Goal: Task Accomplishment & Management: Manage account settings

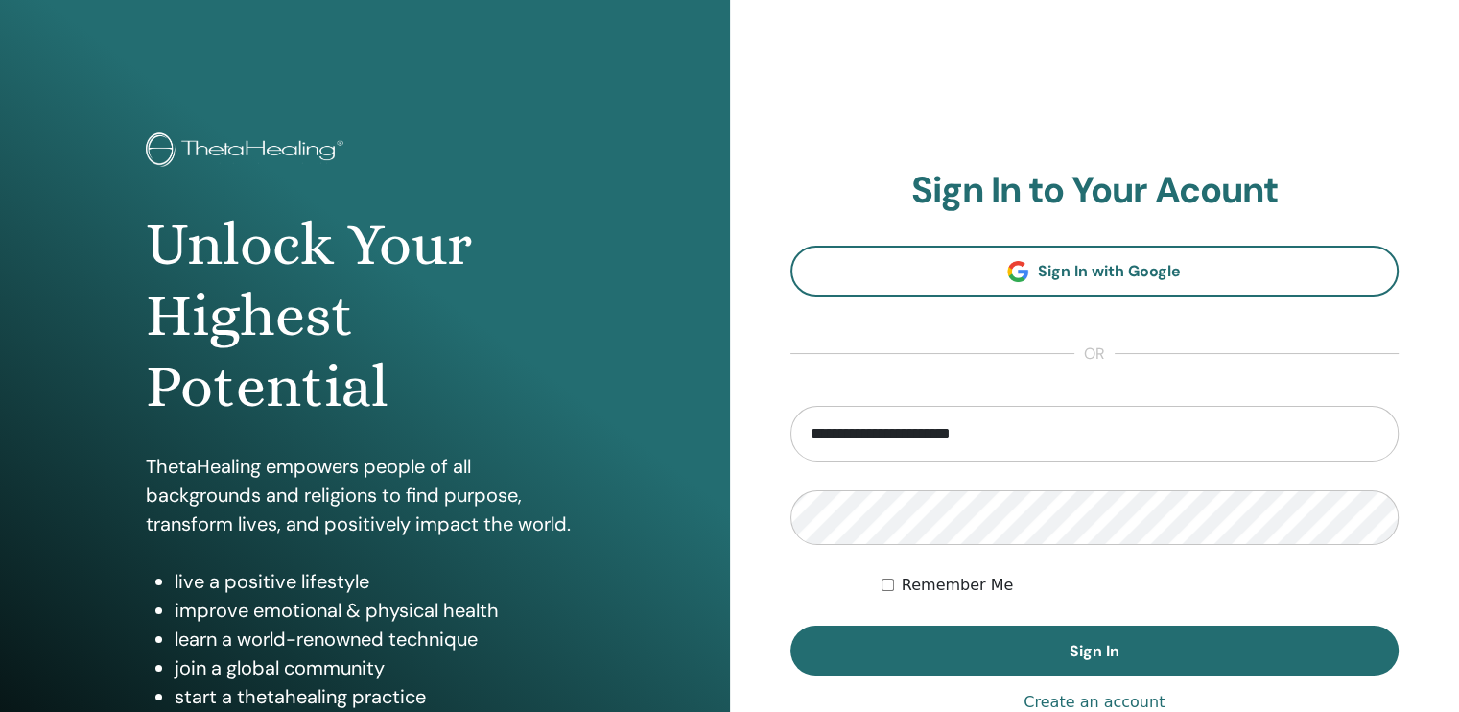
type input "**********"
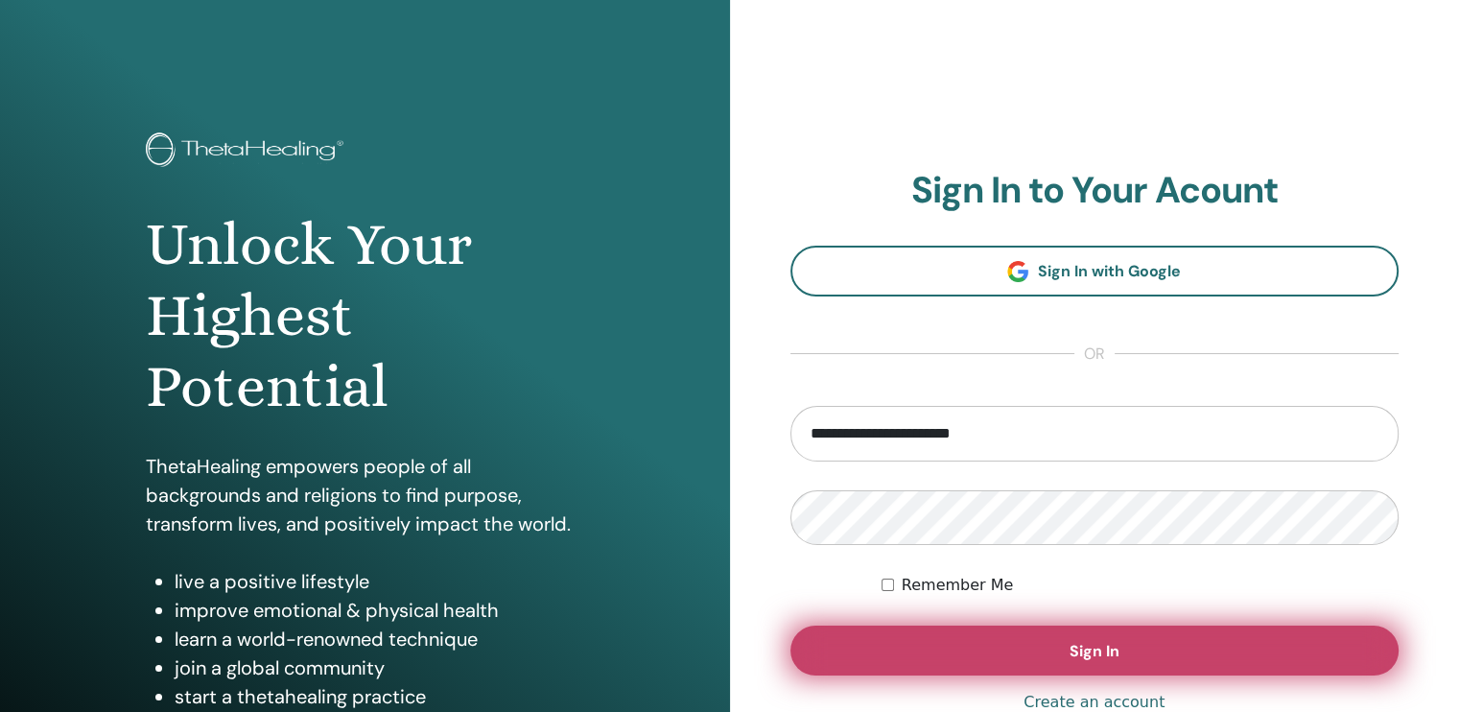
click at [1180, 664] on button "Sign In" at bounding box center [1095, 651] width 609 height 50
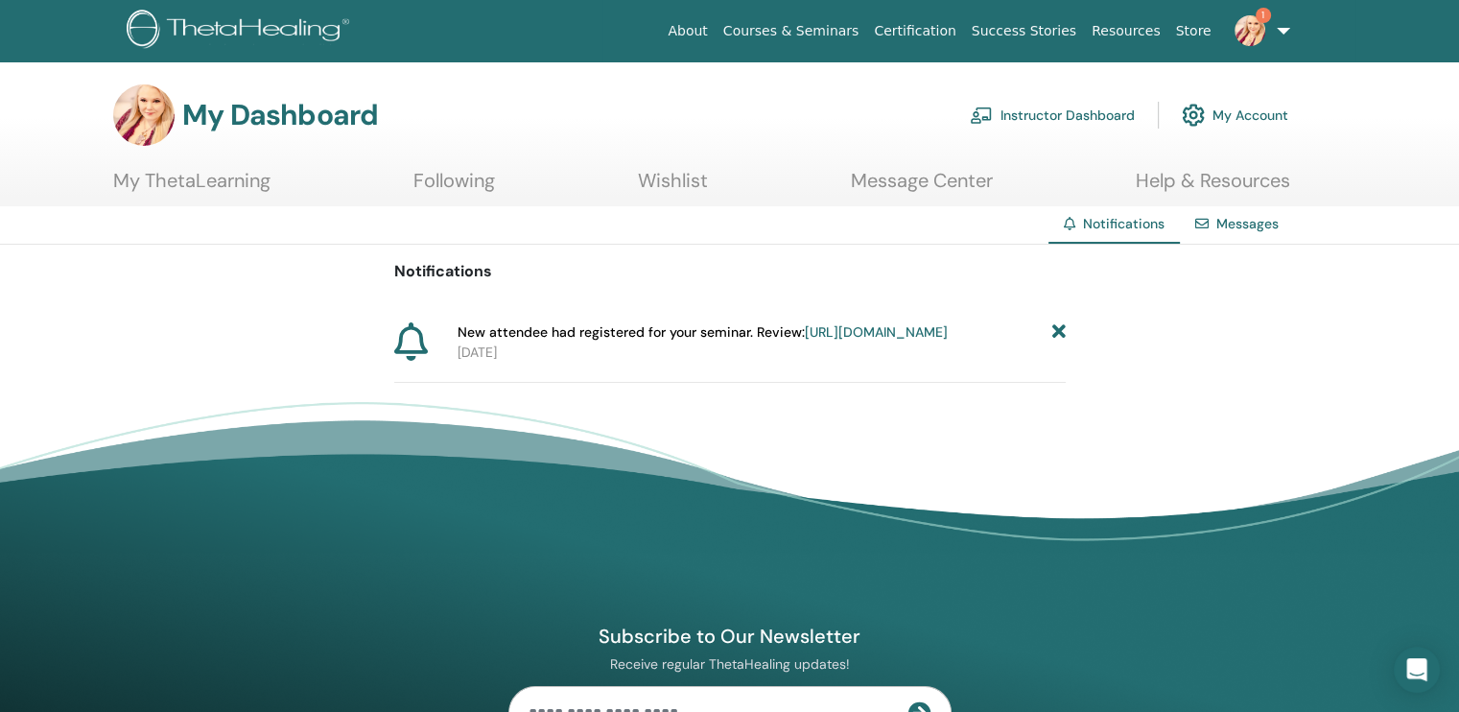
click at [805, 341] on link "https://member.thetahealing.com/instructor/seminar/375214/attendees" at bounding box center [876, 331] width 143 height 17
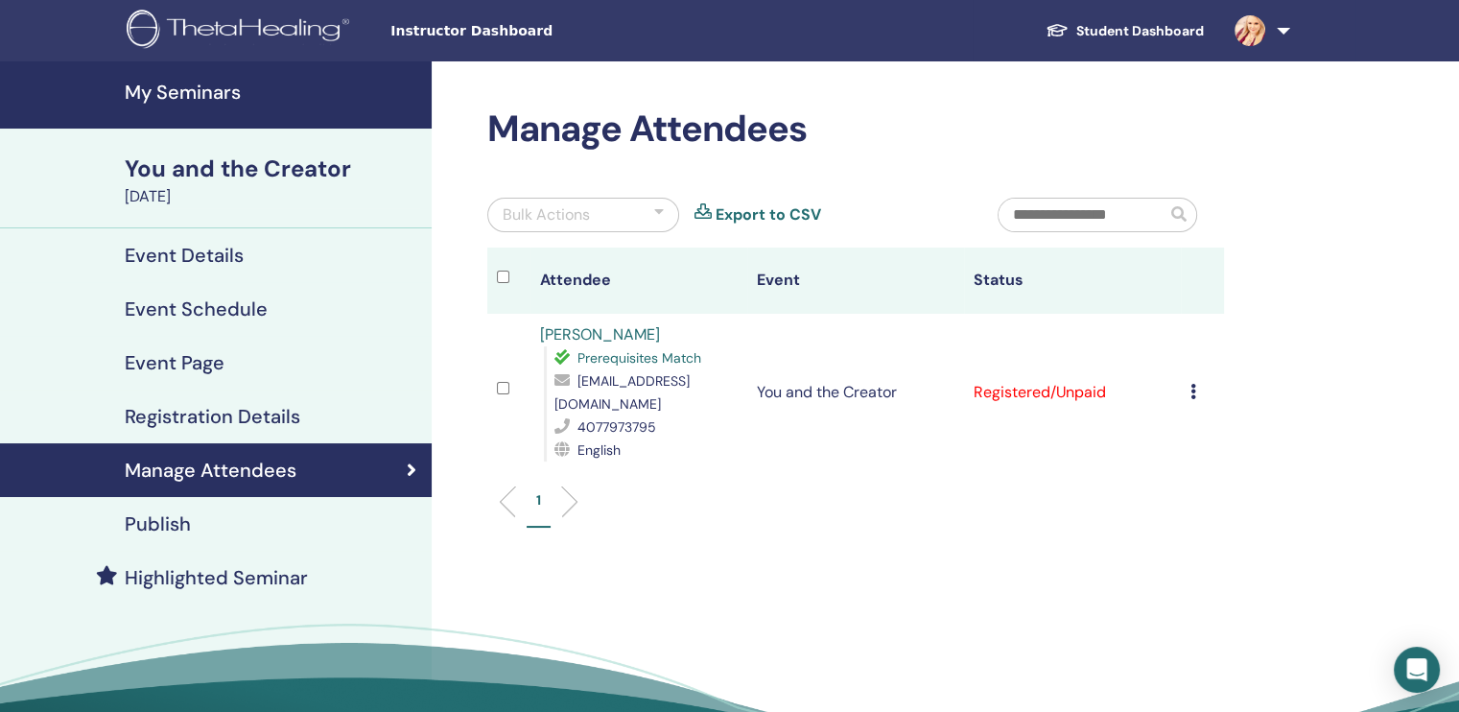
click at [1197, 381] on div "Cancel Registration Do not auto-certify Mark as Paid Mark as Unpaid Mark as Abs…" at bounding box center [1203, 392] width 24 height 23
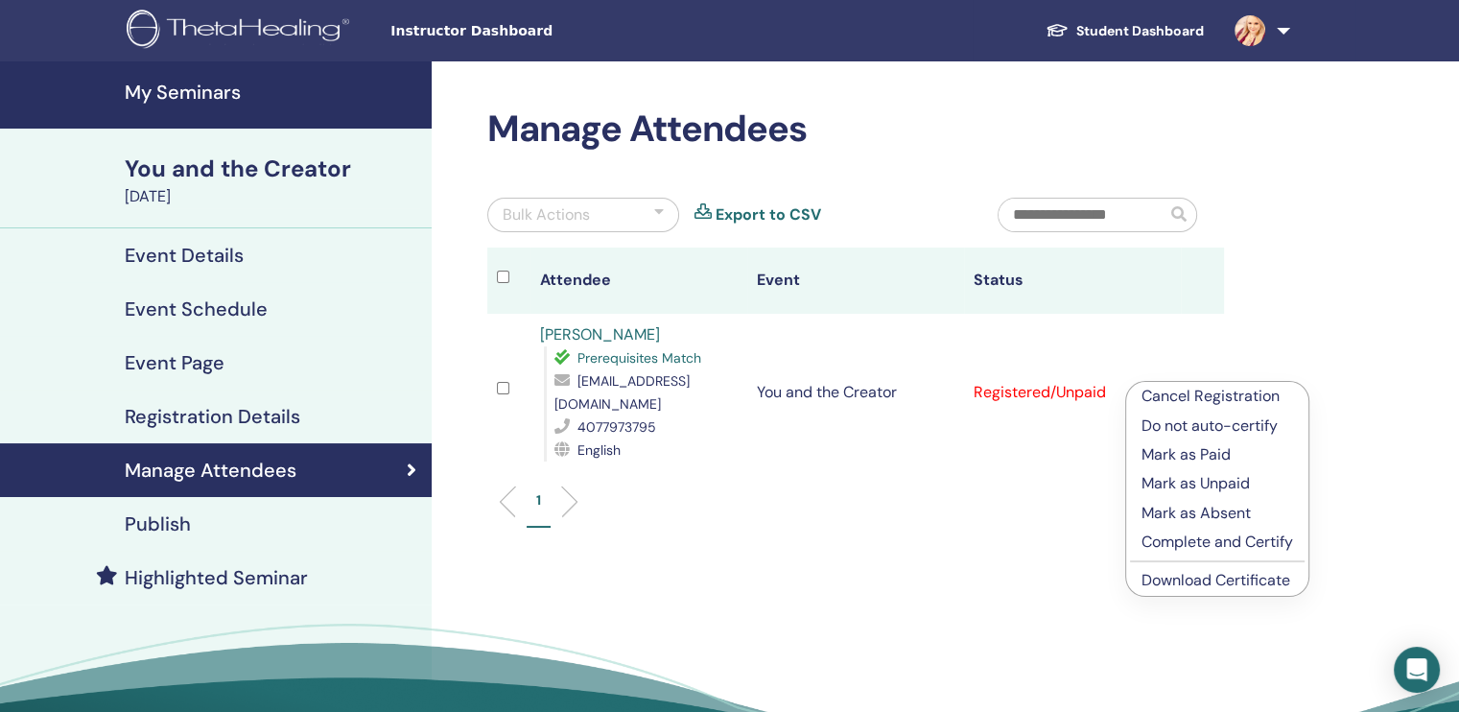
click at [1172, 458] on p "Mark as Paid" at bounding box center [1218, 454] width 152 height 23
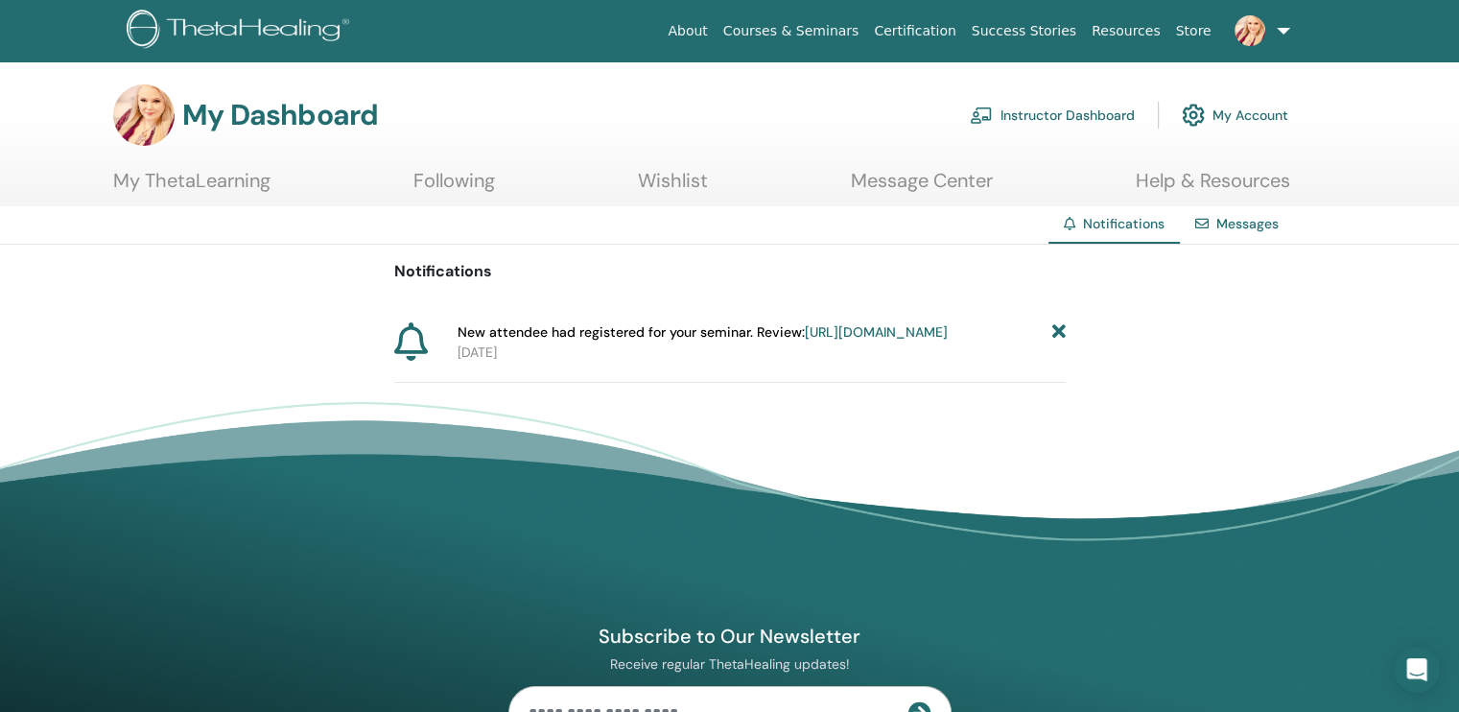
click at [1062, 115] on link "Instructor Dashboard" at bounding box center [1052, 115] width 165 height 42
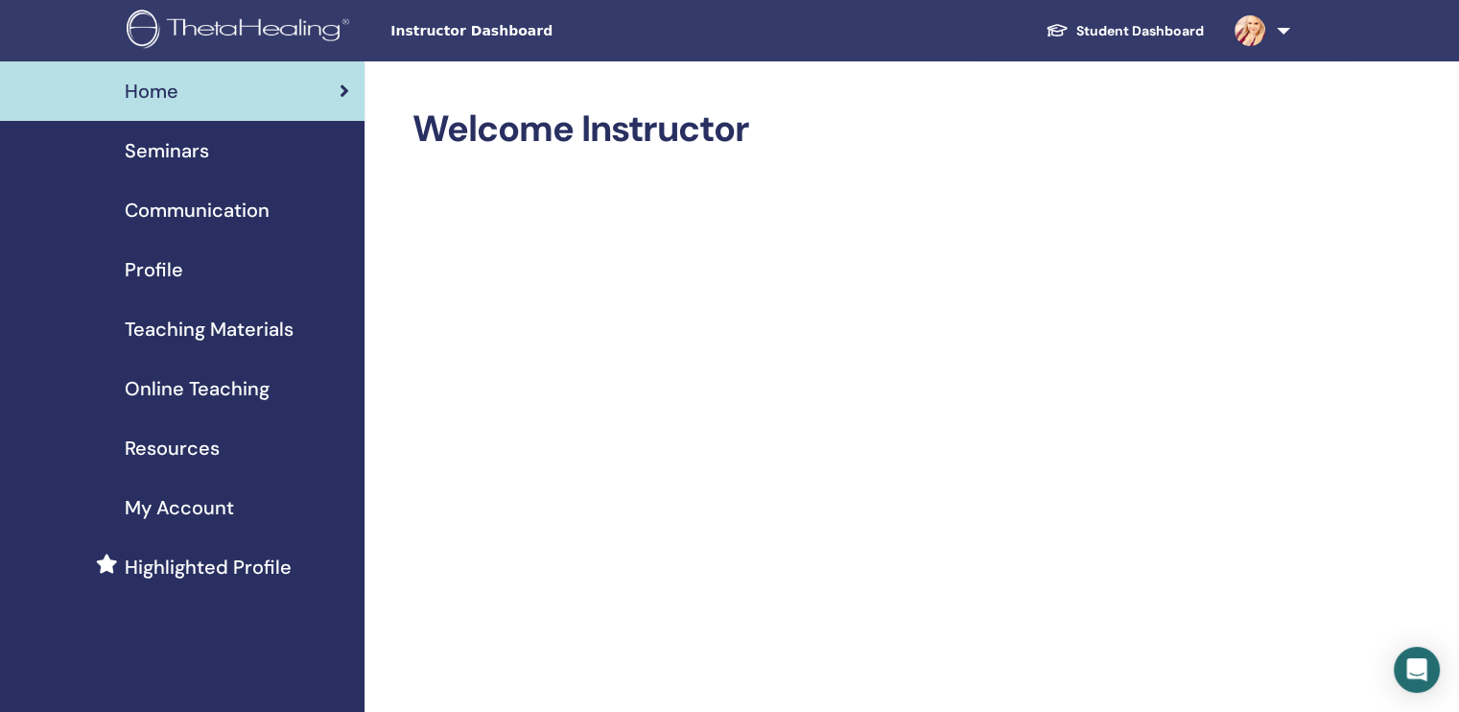
click at [130, 155] on span "Seminars" at bounding box center [167, 150] width 84 height 29
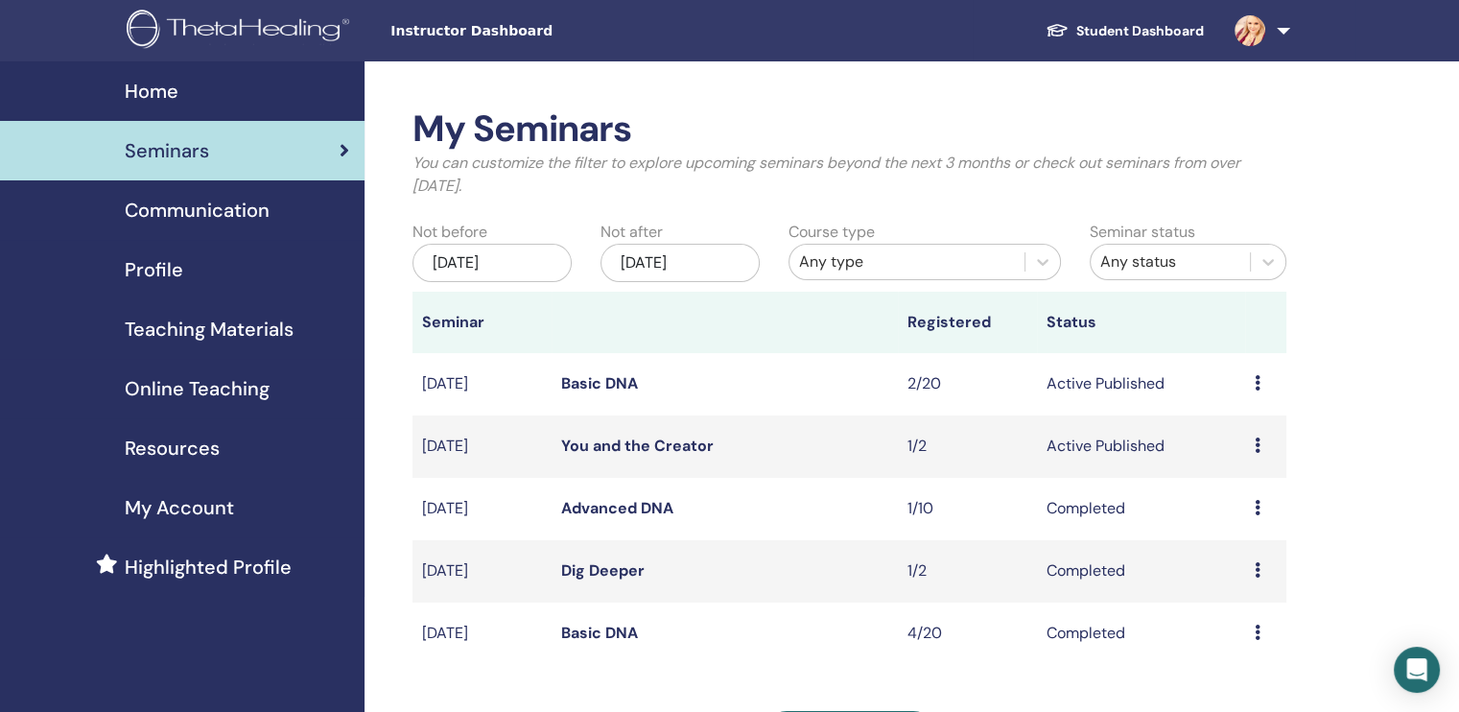
click at [618, 385] on link "Basic DNA" at bounding box center [599, 383] width 77 height 20
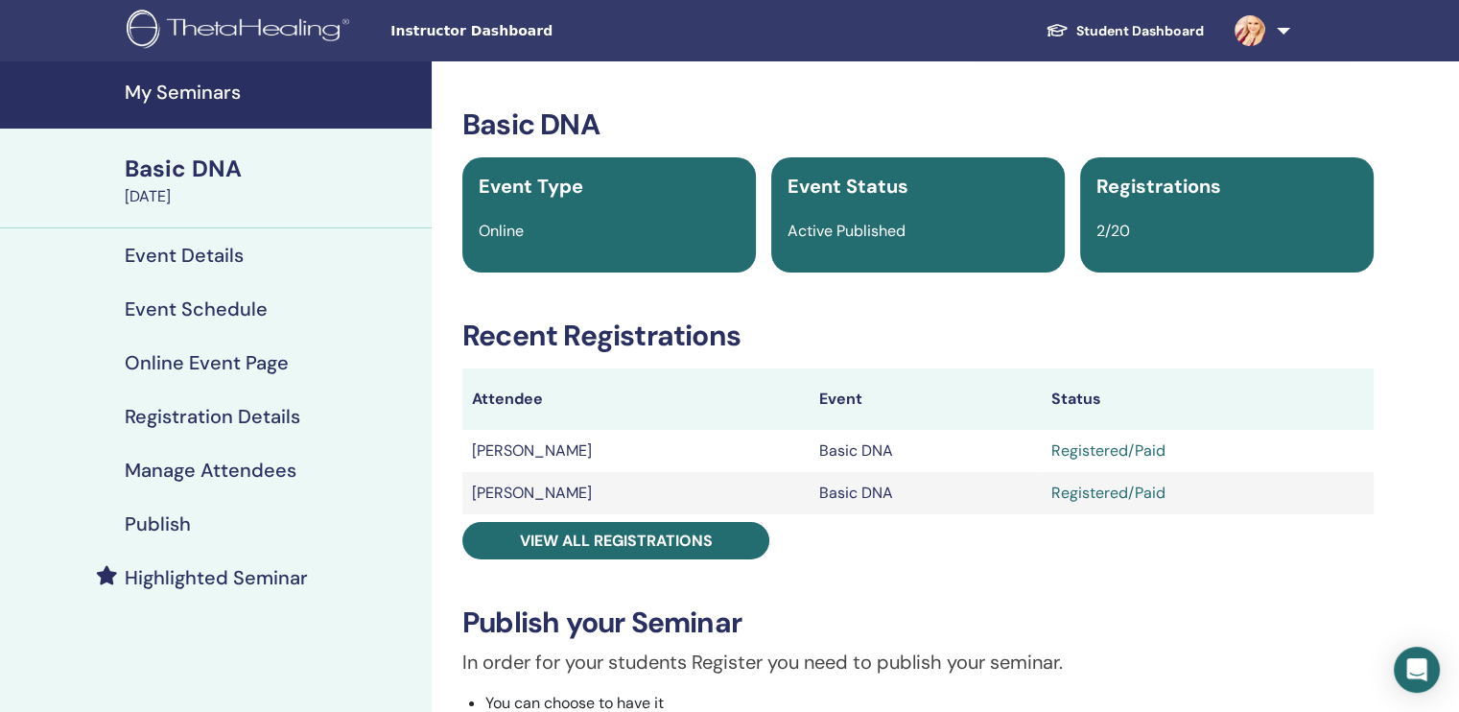
click at [207, 302] on h4 "Event Schedule" at bounding box center [196, 308] width 143 height 23
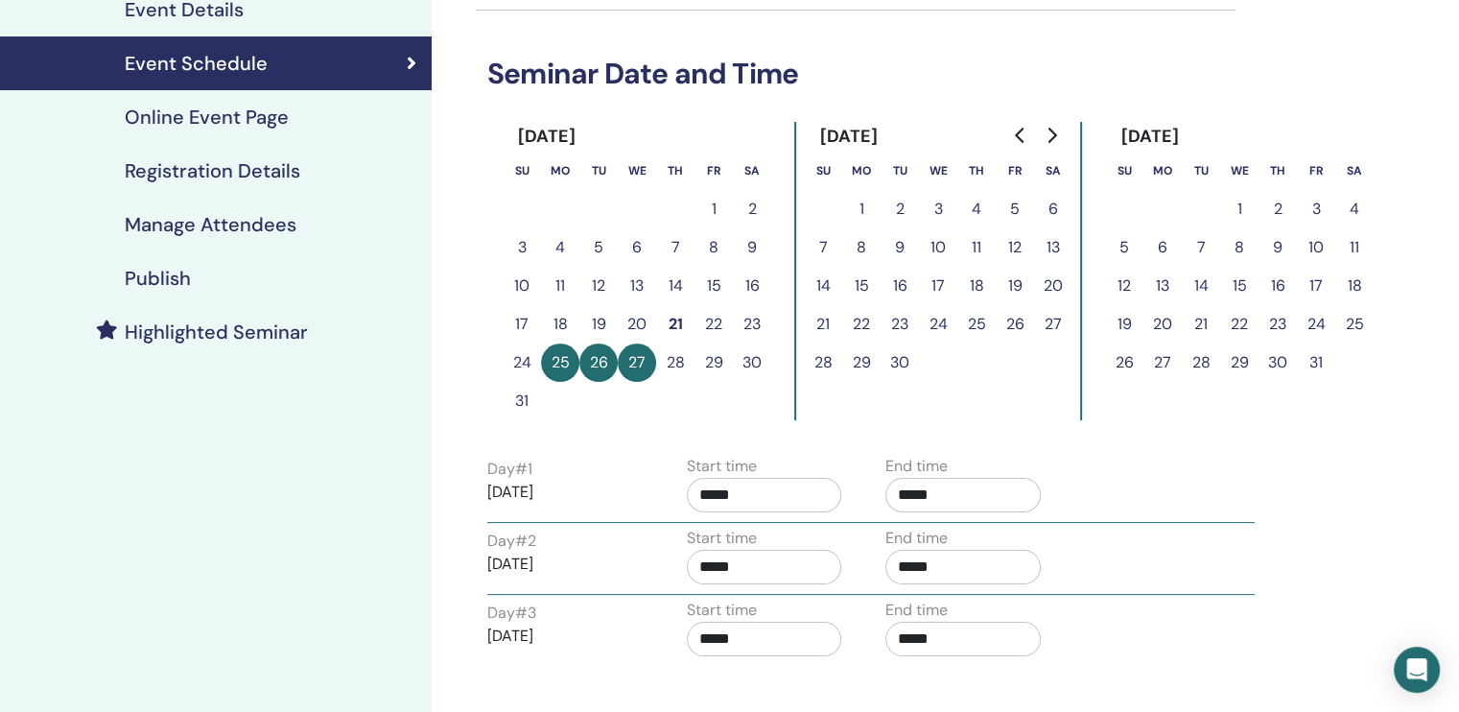
scroll to position [96, 0]
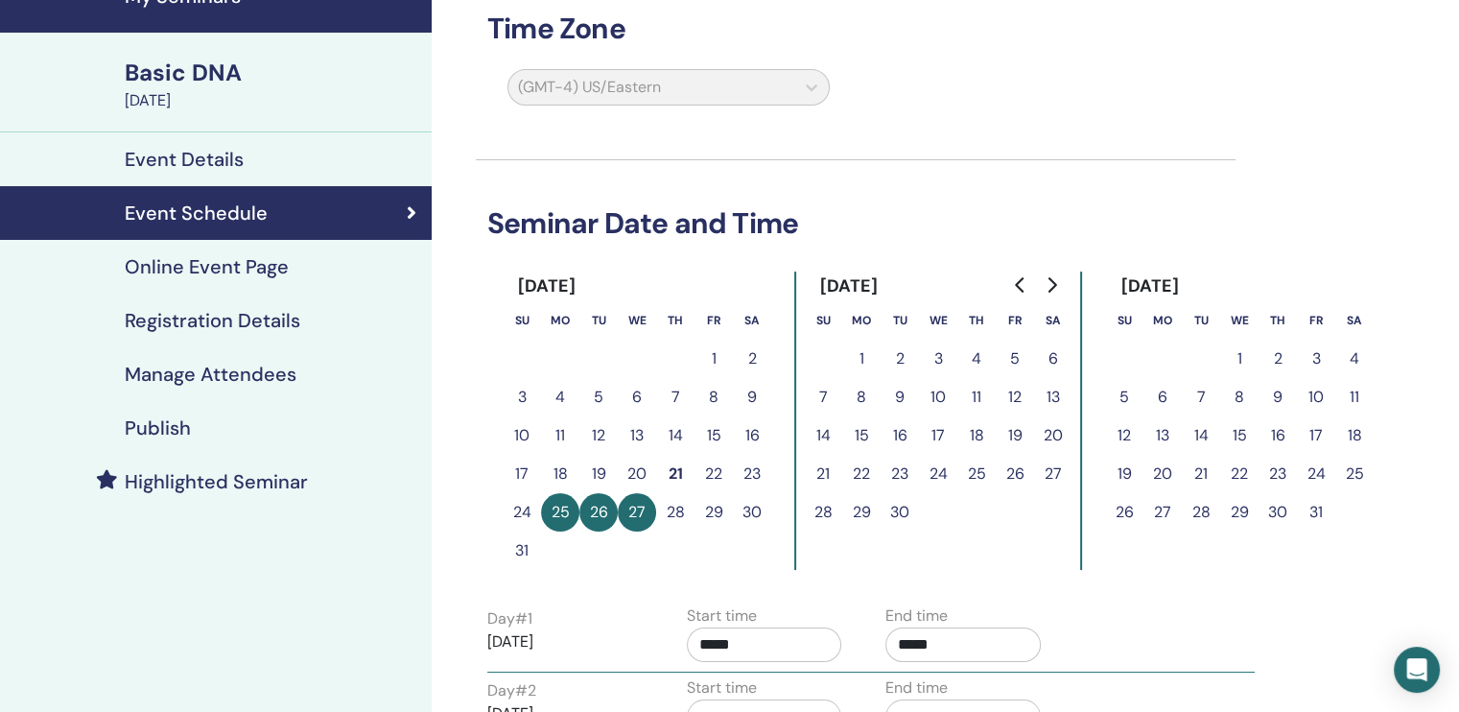
click at [153, 428] on h4 "Publish" at bounding box center [158, 427] width 66 height 23
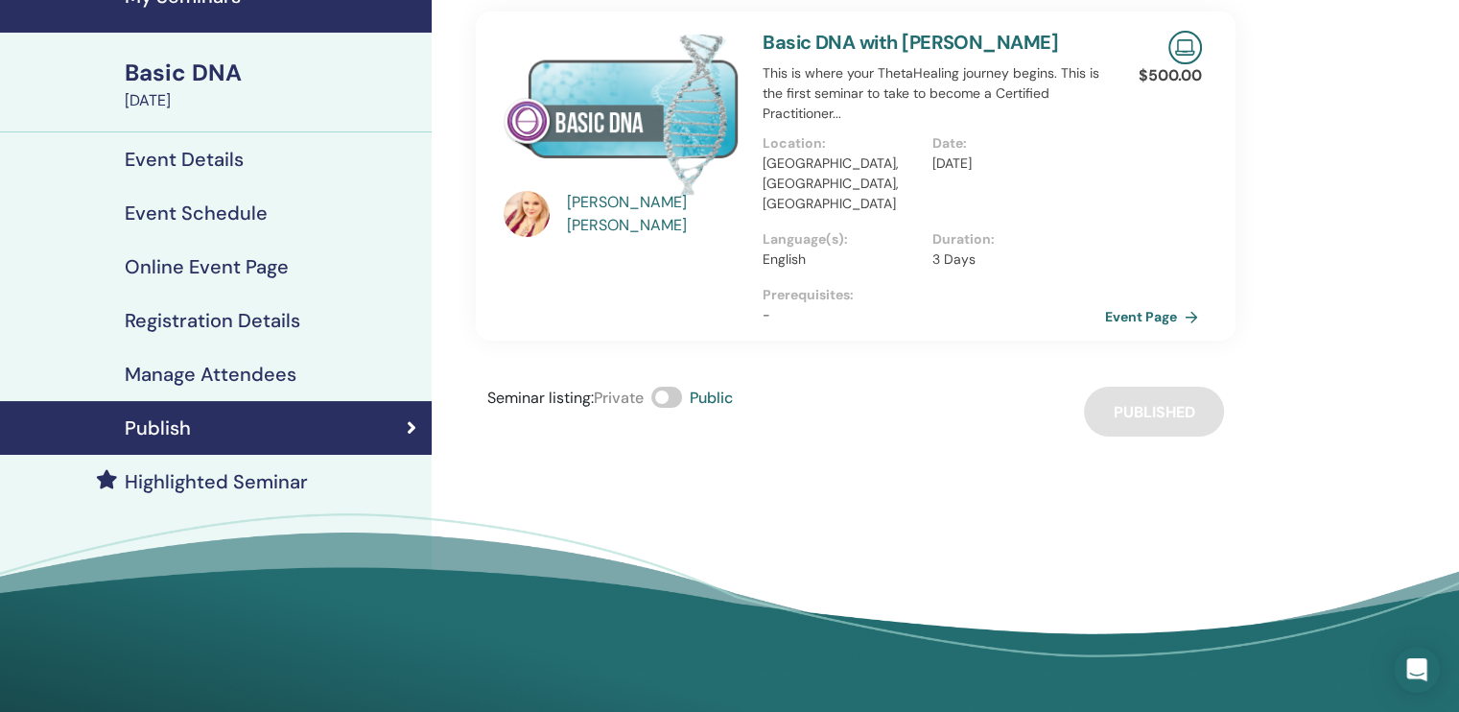
click at [1163, 302] on link "Event Page" at bounding box center [1155, 316] width 101 height 29
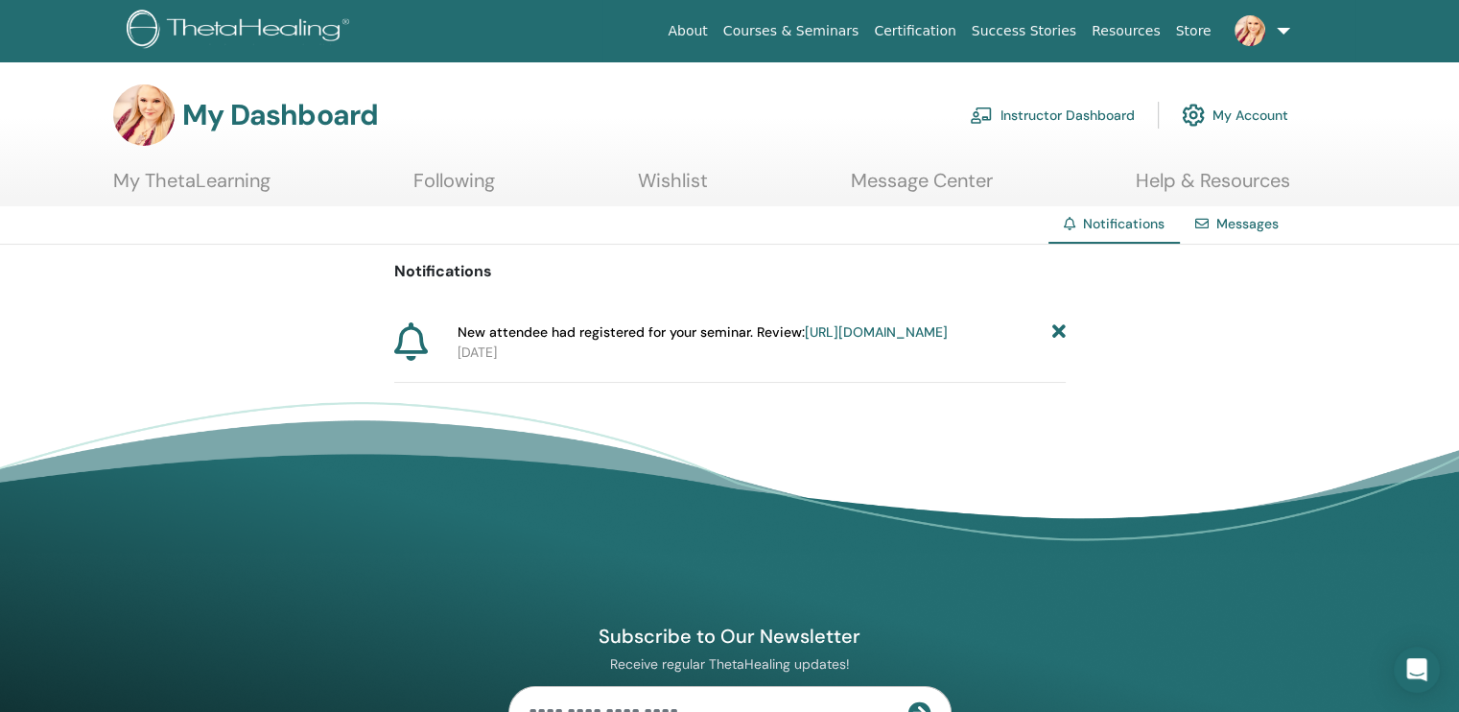
click at [1047, 114] on link "Instructor Dashboard" at bounding box center [1052, 115] width 165 height 42
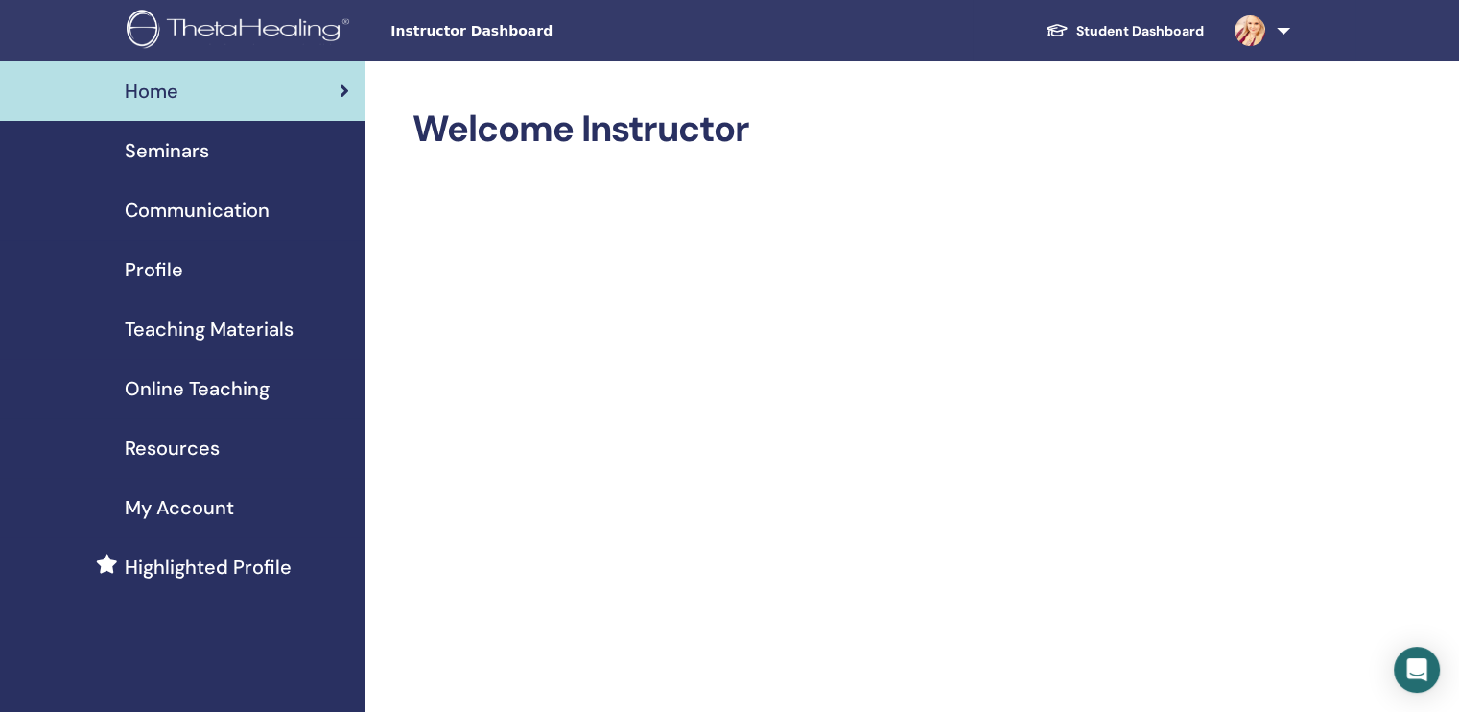
click at [174, 152] on span "Seminars" at bounding box center [167, 150] width 84 height 29
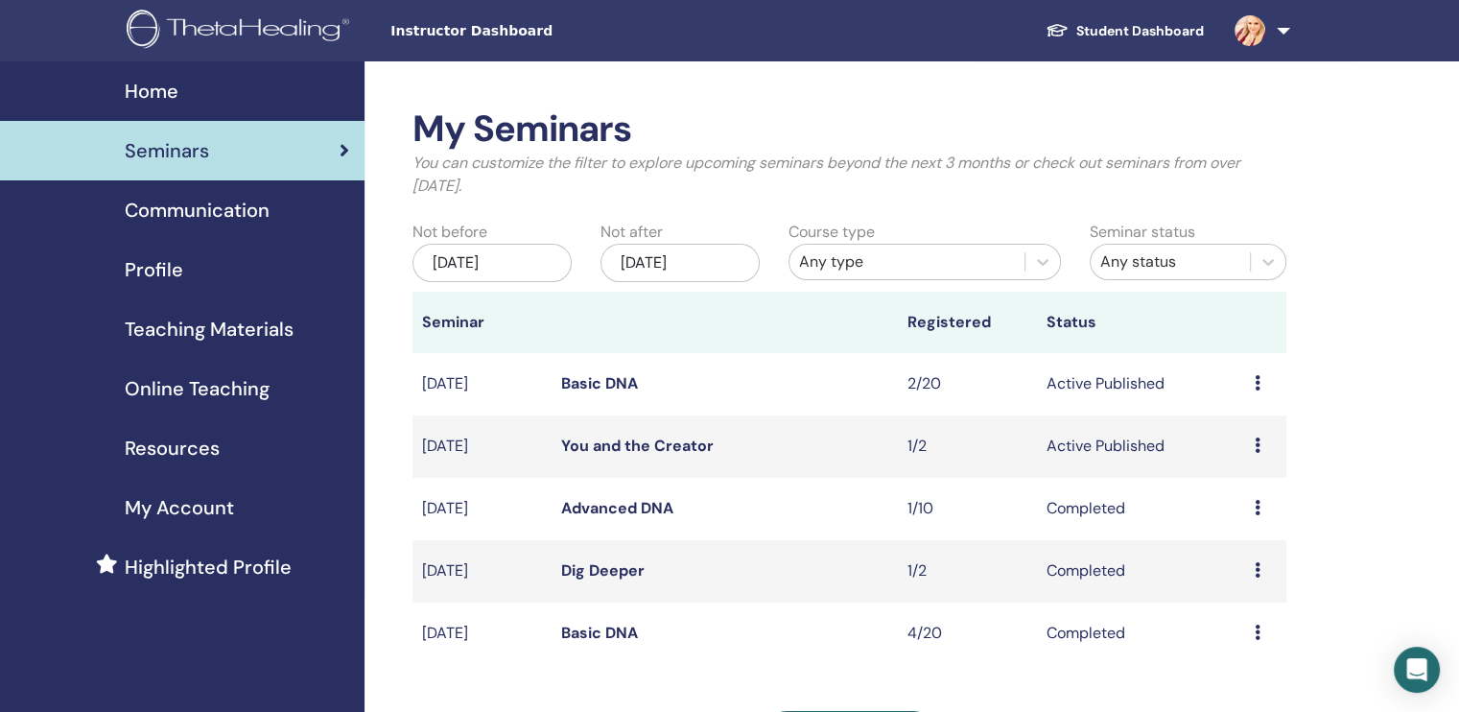
click at [626, 373] on link "Basic DNA" at bounding box center [599, 383] width 77 height 20
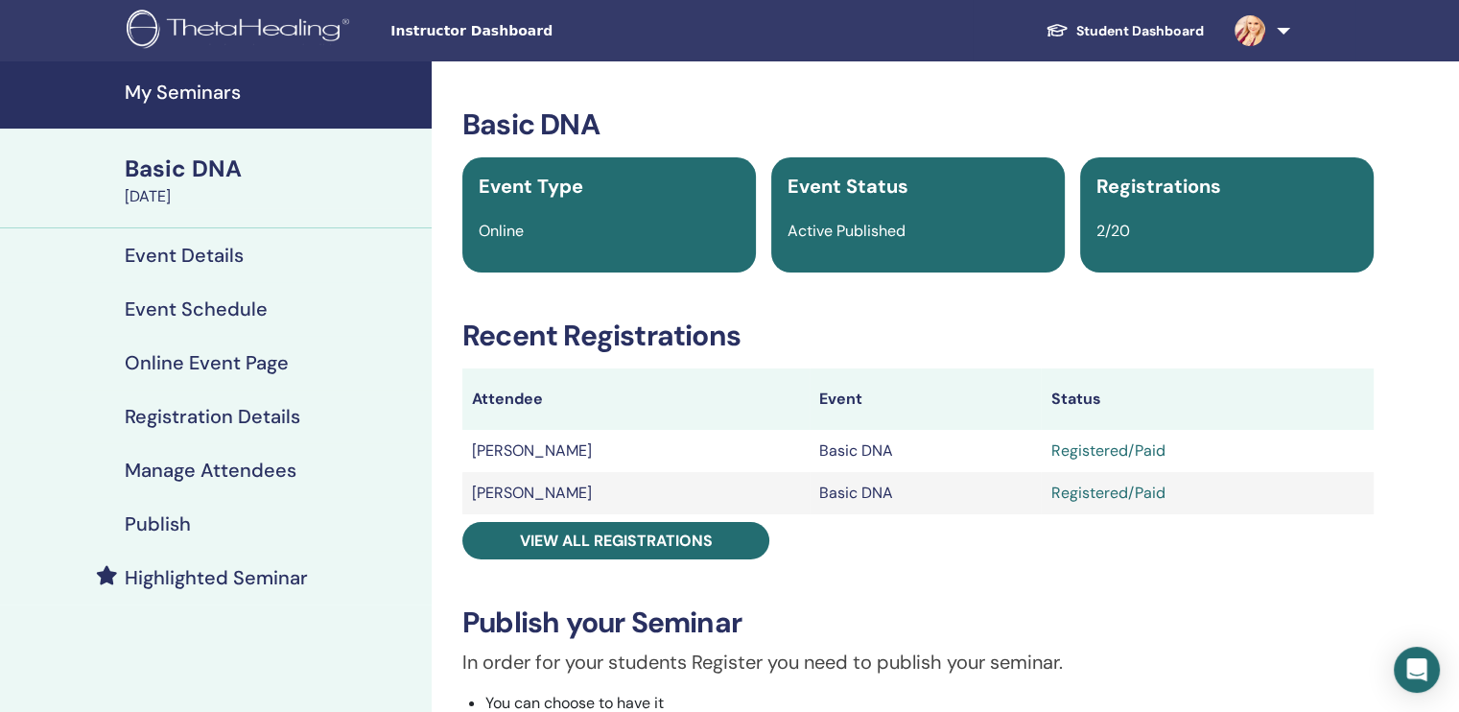
click at [240, 474] on h4 "Manage Attendees" at bounding box center [211, 470] width 172 height 23
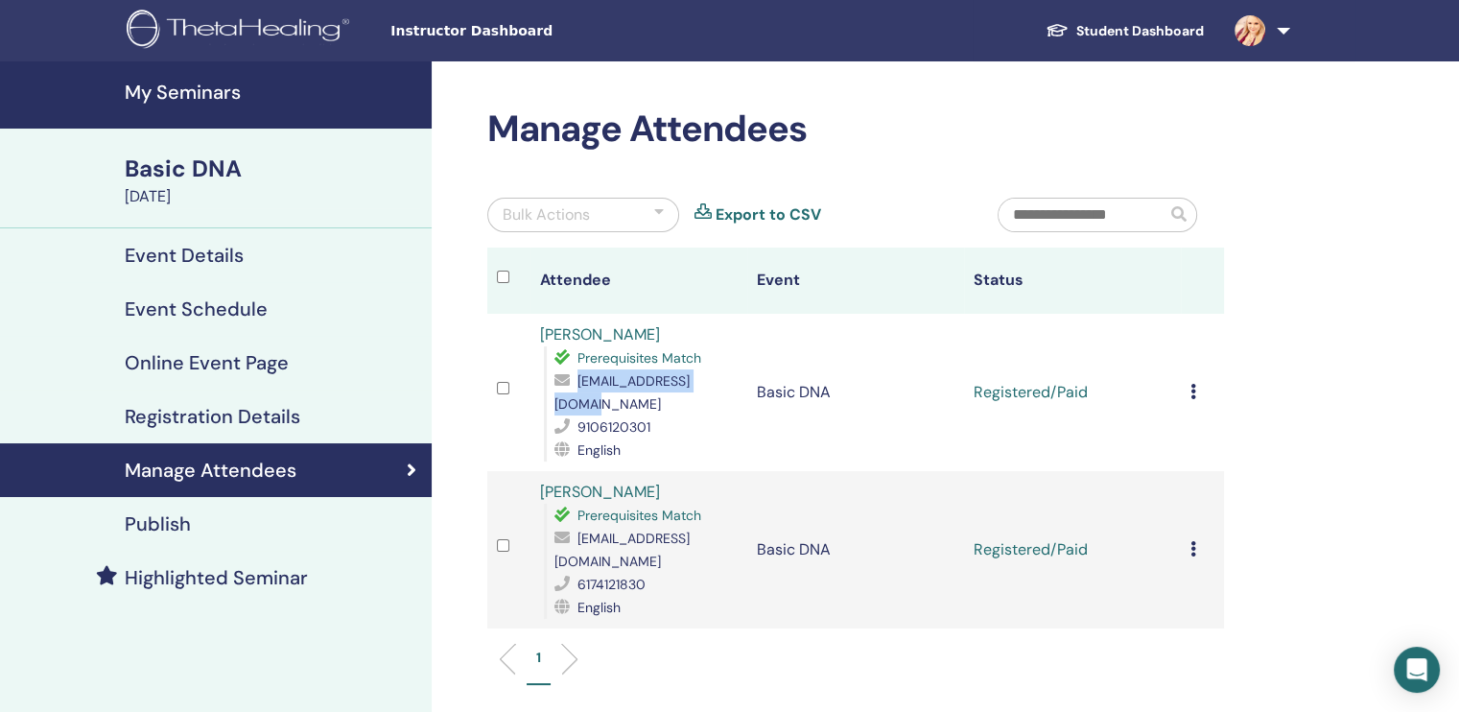
drag, startPoint x: 737, startPoint y: 380, endPoint x: 571, endPoint y: 380, distance: 166.0
click at [571, 380] on div "[EMAIL_ADDRESS][DOMAIN_NAME]" at bounding box center [646, 392] width 183 height 46
copy div "[EMAIL_ADDRESS][DOMAIN_NAME]"
drag, startPoint x: 722, startPoint y: 519, endPoint x: 578, endPoint y: 507, distance: 144.5
click at [578, 530] on span "[EMAIL_ADDRESS][DOMAIN_NAME]" at bounding box center [622, 550] width 135 height 40
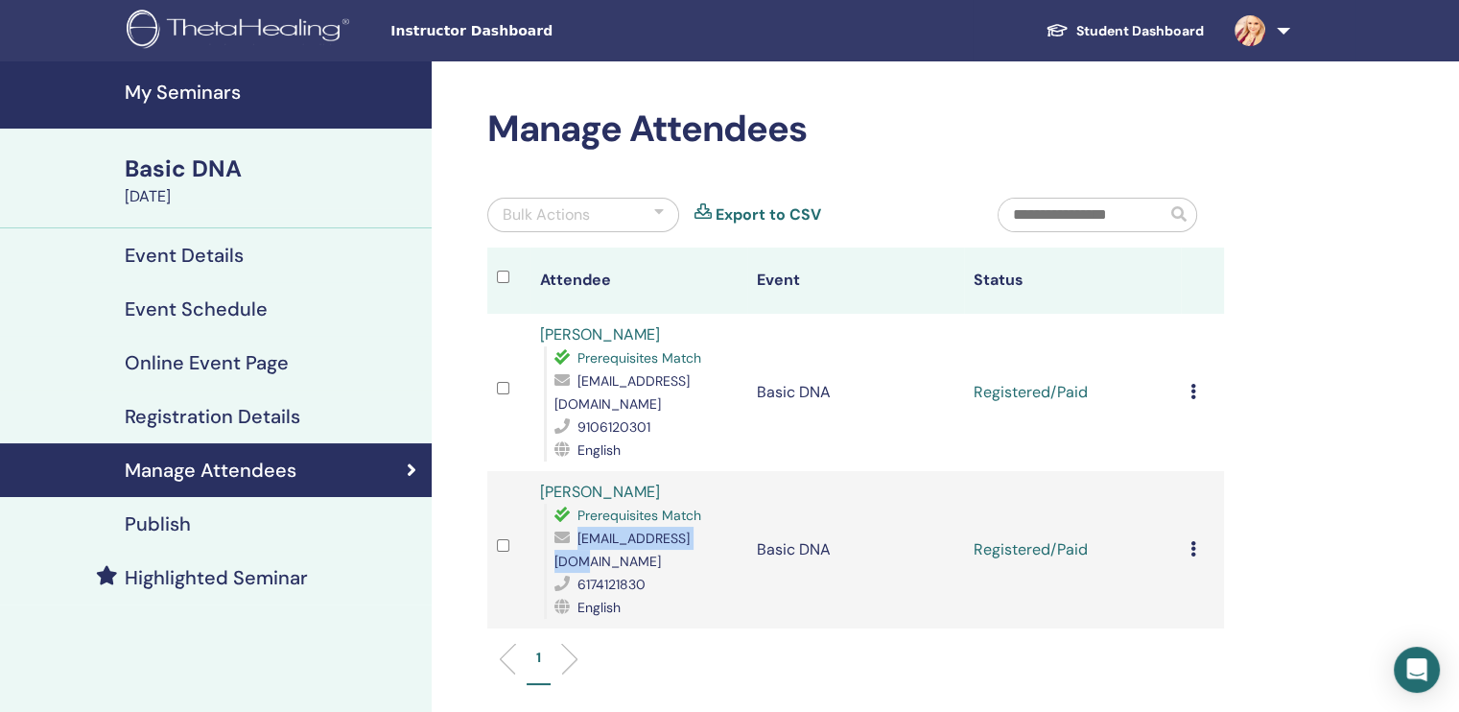
copy span "[EMAIL_ADDRESS][DOMAIN_NAME]"
click at [1344, 281] on div "Manage Attendees Bulk Actions Export to CSV Attendee Event Status [PERSON_NAME]…" at bounding box center [918, 517] width 973 height 912
